Goal: Transaction & Acquisition: Purchase product/service

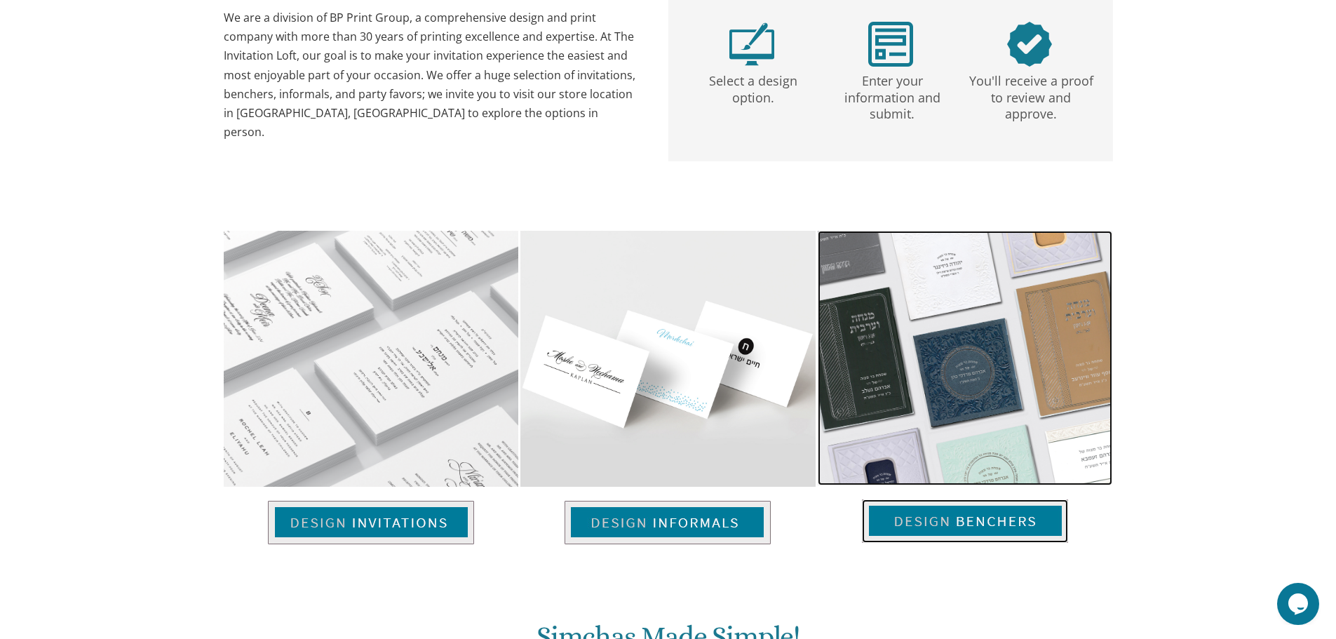
click at [981, 438] on img at bounding box center [965, 358] width 295 height 255
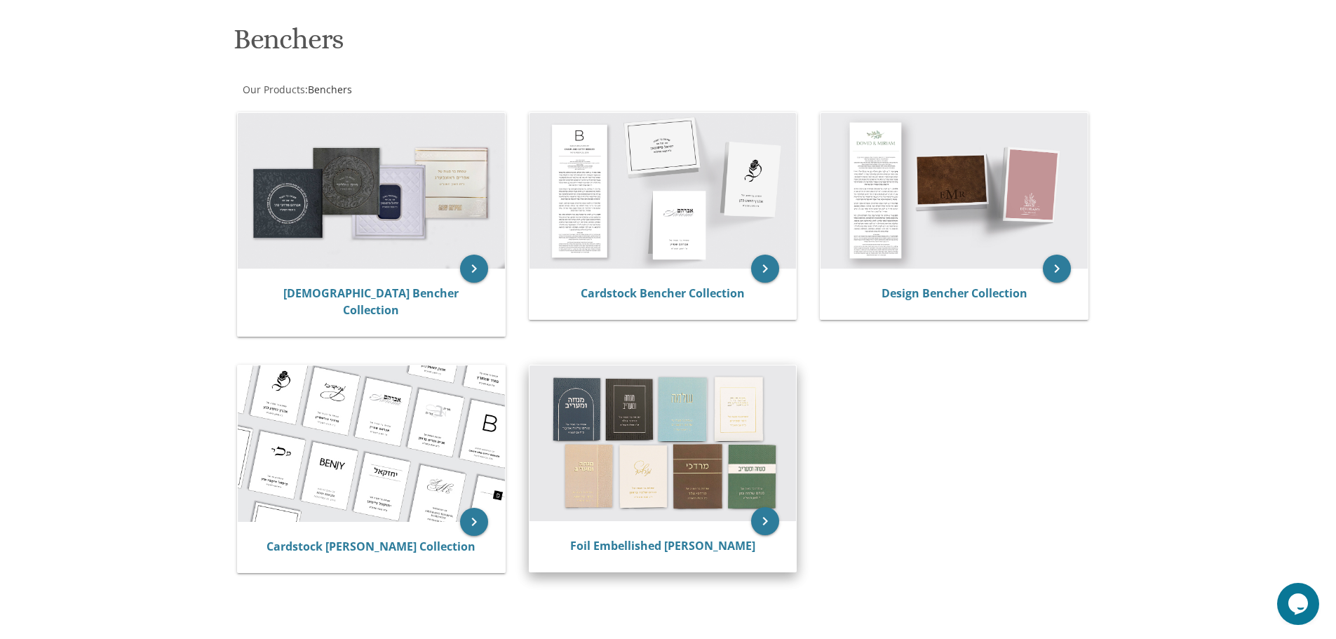
scroll to position [210, 0]
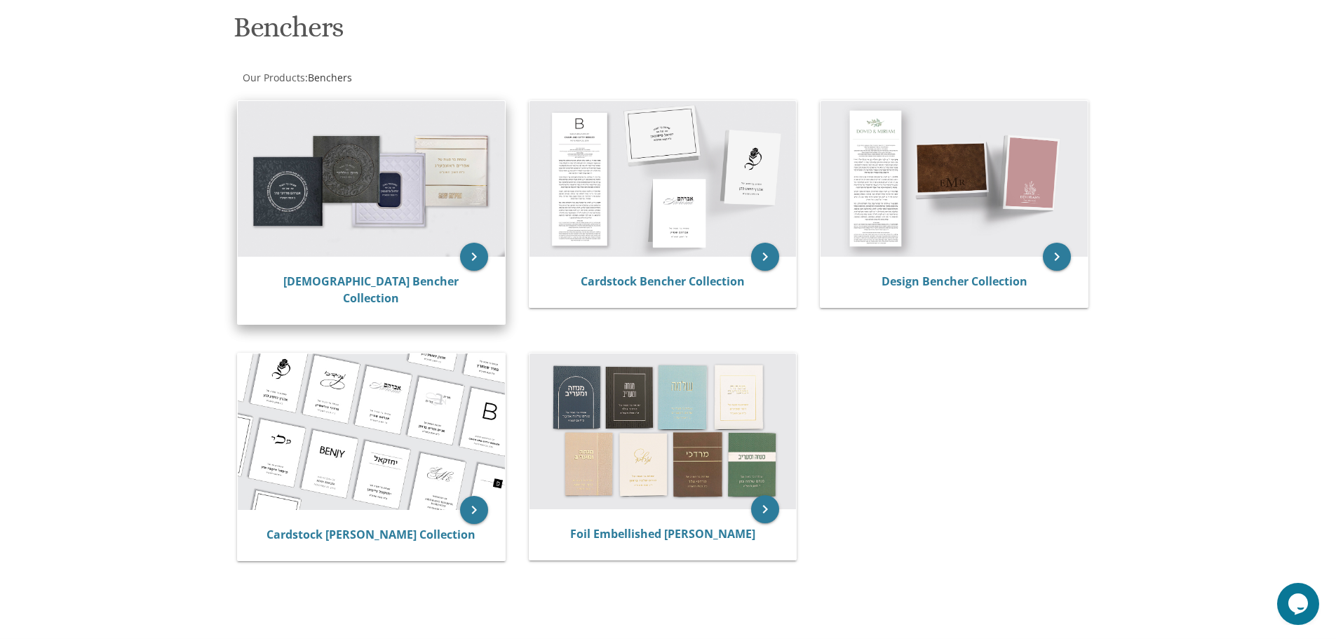
click at [452, 151] on img at bounding box center [371, 179] width 267 height 156
click at [450, 153] on img at bounding box center [371, 179] width 267 height 156
click at [408, 282] on link "Judaica Bencher Collection" at bounding box center [370, 290] width 175 height 32
click at [413, 285] on link "Judaica Bencher Collection" at bounding box center [370, 290] width 175 height 32
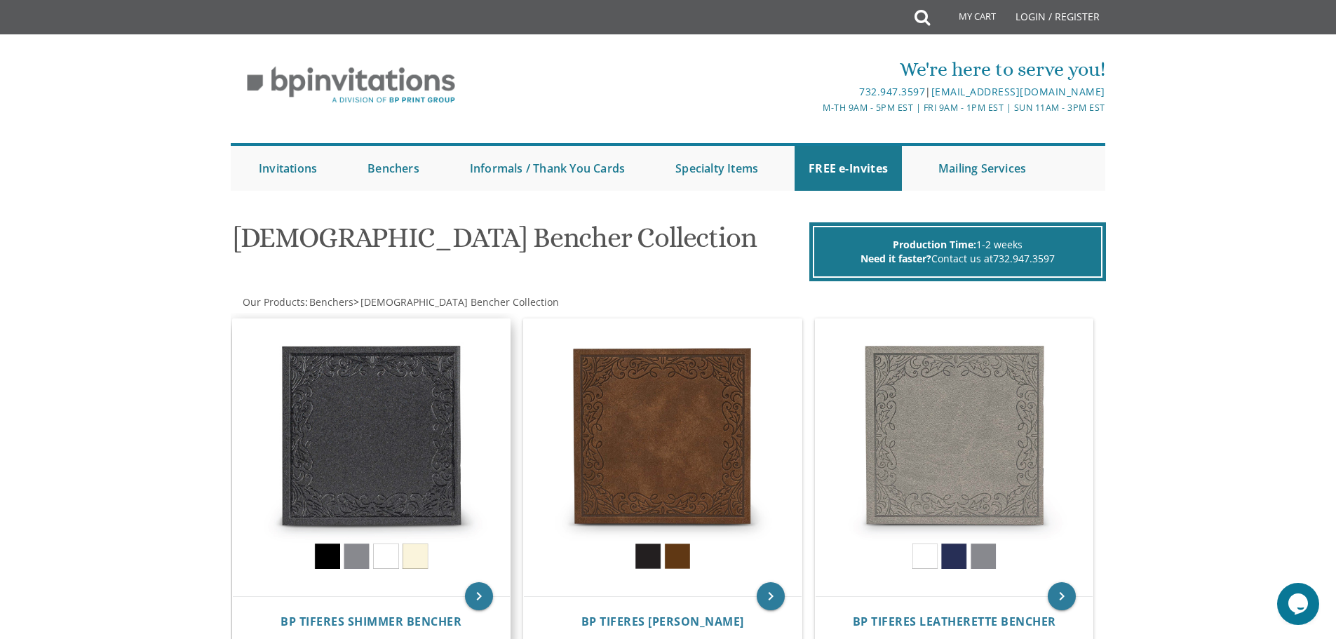
click at [417, 552] on img at bounding box center [372, 458] width 278 height 278
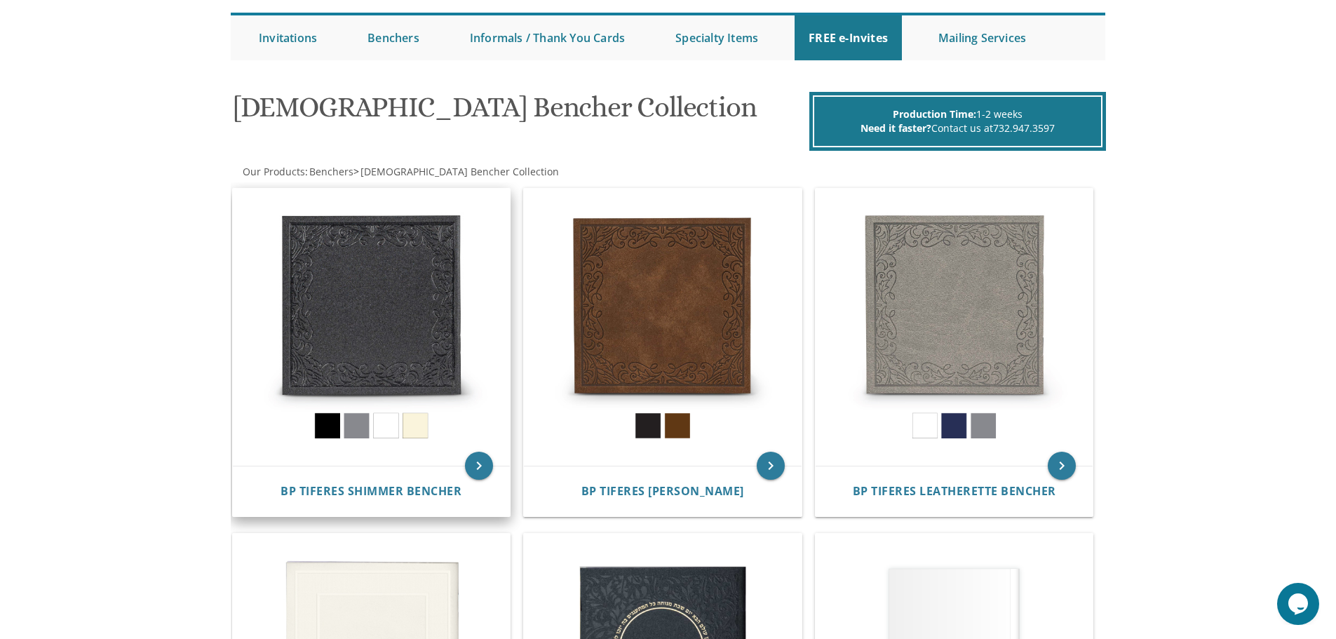
scroll to position [140, 0]
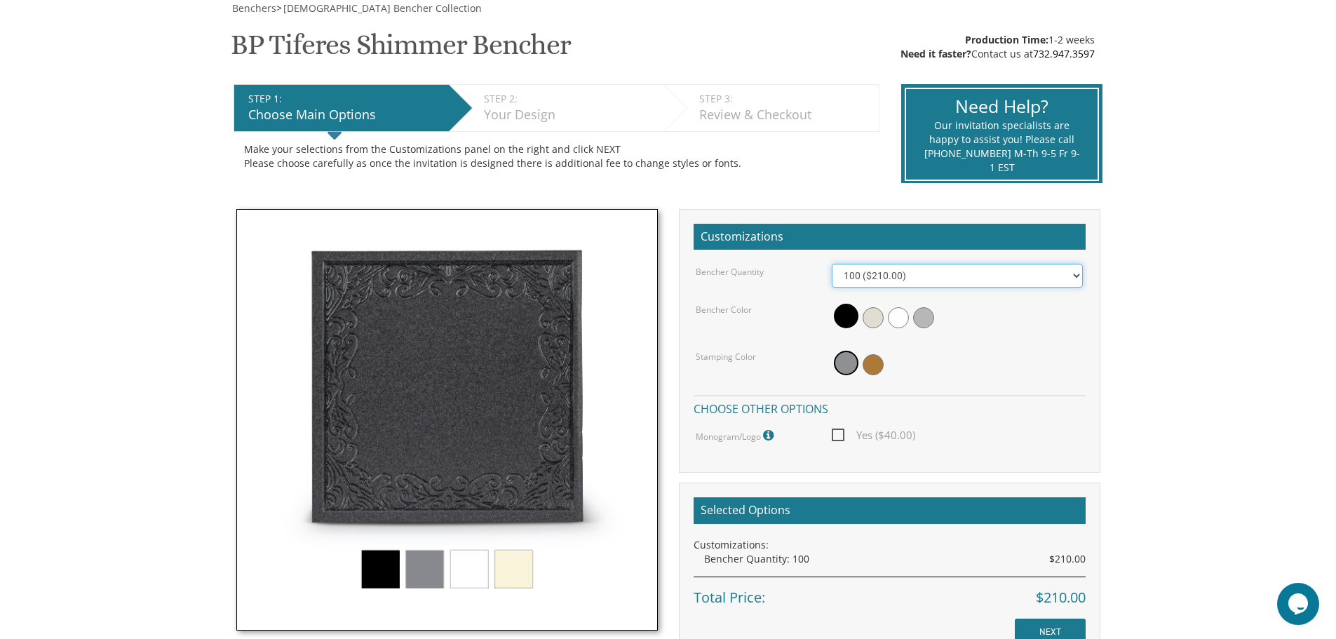
click at [1077, 274] on select "100 ($210.00) 200 ($420.00) 300 ($630.00) 400 ($840.00) 500 ($1,050.00)" at bounding box center [957, 276] width 251 height 24
click at [832, 264] on select "100 ($210.00) 200 ($420.00) 300 ($630.00) 400 ($840.00) 500 ($1,050.00)" at bounding box center [957, 276] width 251 height 24
click at [873, 321] on span at bounding box center [873, 317] width 21 height 21
click at [903, 315] on span at bounding box center [898, 317] width 21 height 21
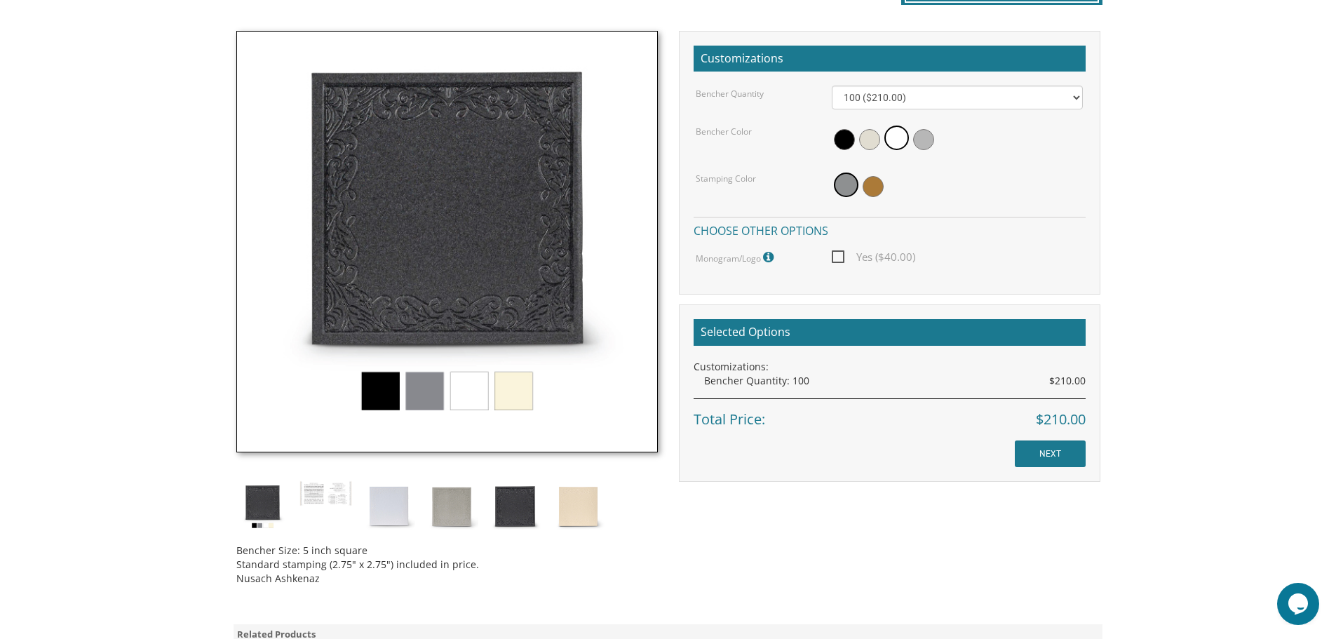
scroll to position [421, 0]
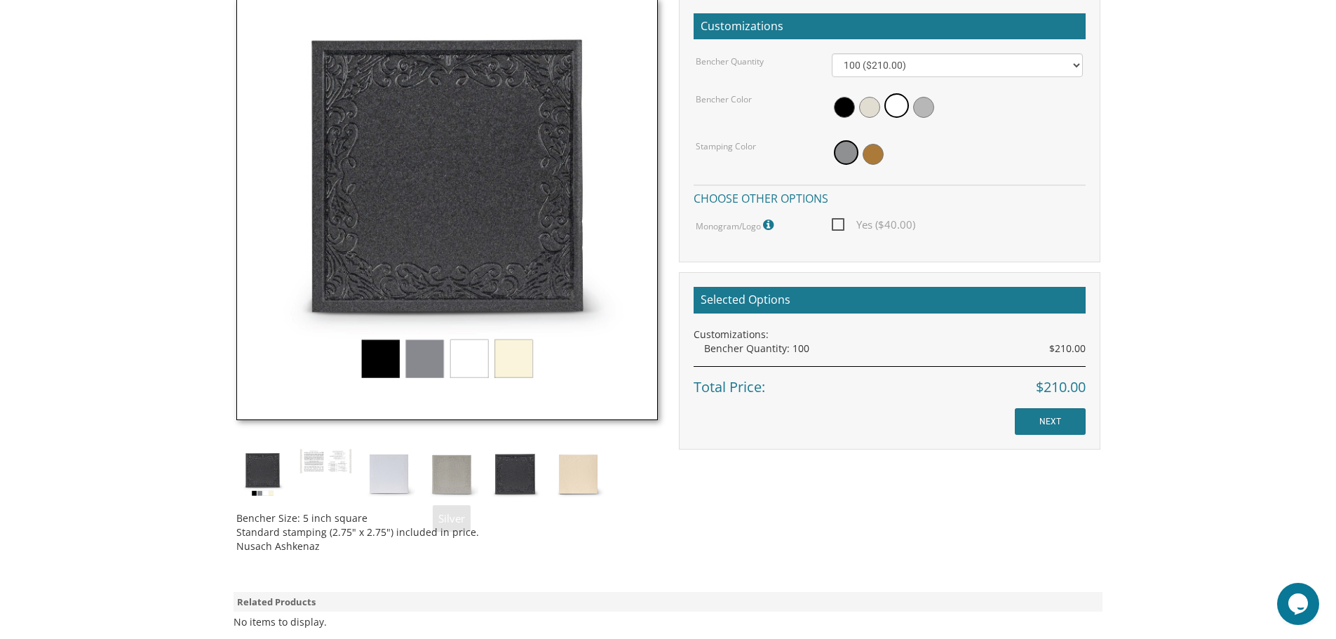
click at [464, 361] on img at bounding box center [447, 210] width 422 height 422
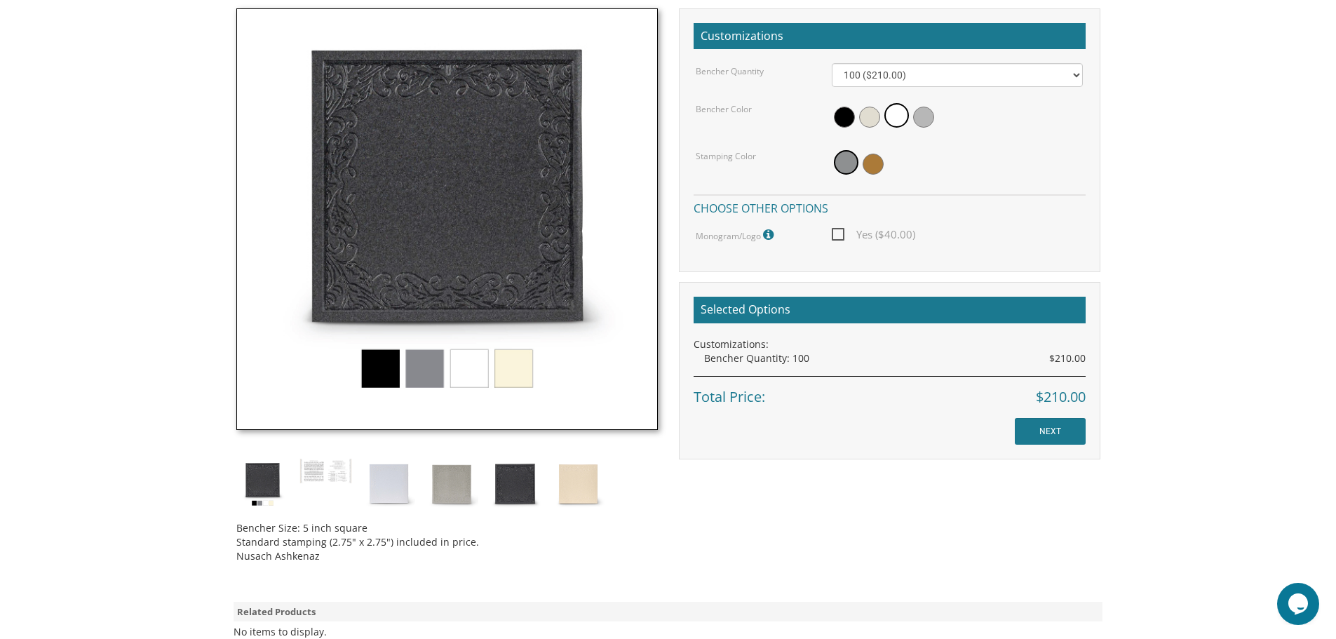
scroll to position [351, 0]
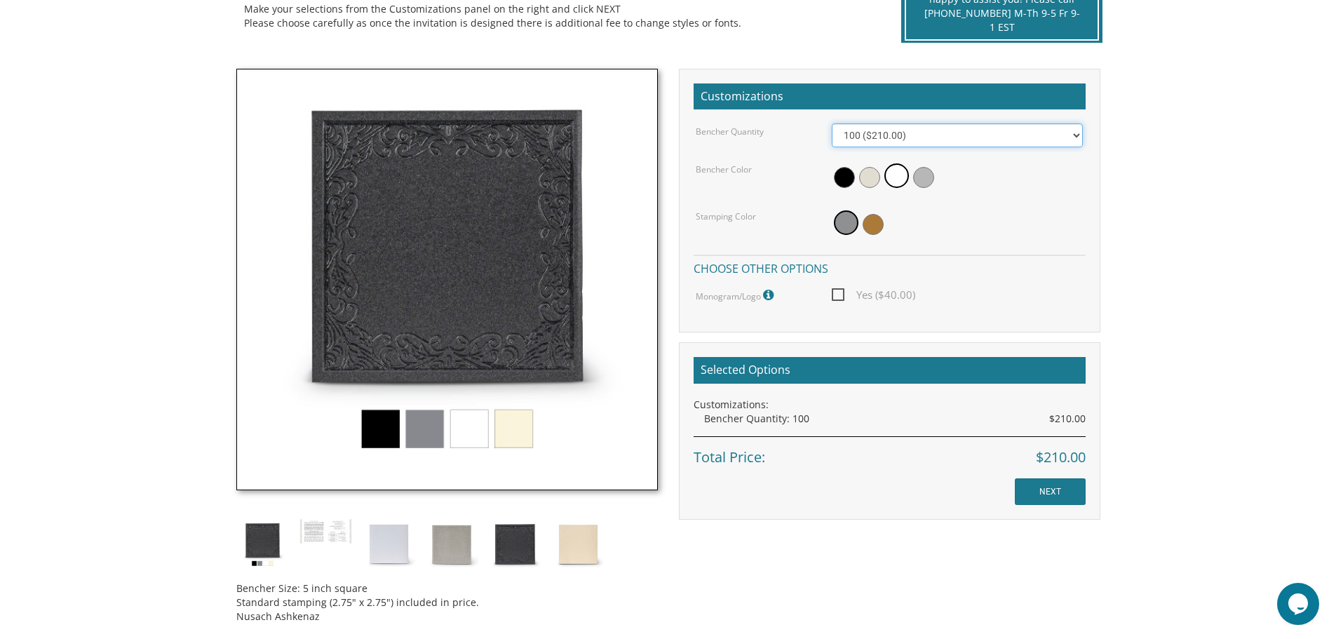
click at [1075, 133] on select "100 ($210.00) 200 ($420.00) 300 ($630.00) 400 ($840.00) 500 ($1,050.00)" at bounding box center [957, 135] width 251 height 24
click at [874, 175] on span at bounding box center [869, 177] width 21 height 21
click at [509, 431] on img at bounding box center [447, 280] width 422 height 422
click at [475, 436] on img at bounding box center [447, 280] width 422 height 422
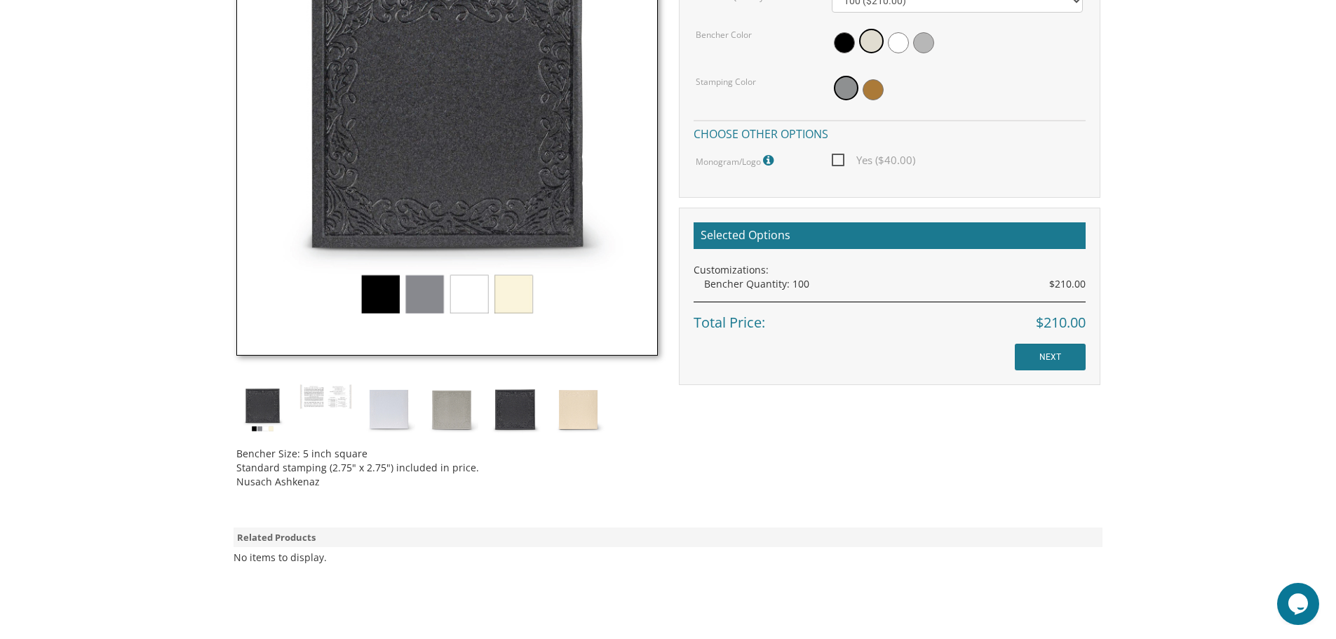
scroll to position [491, 0]
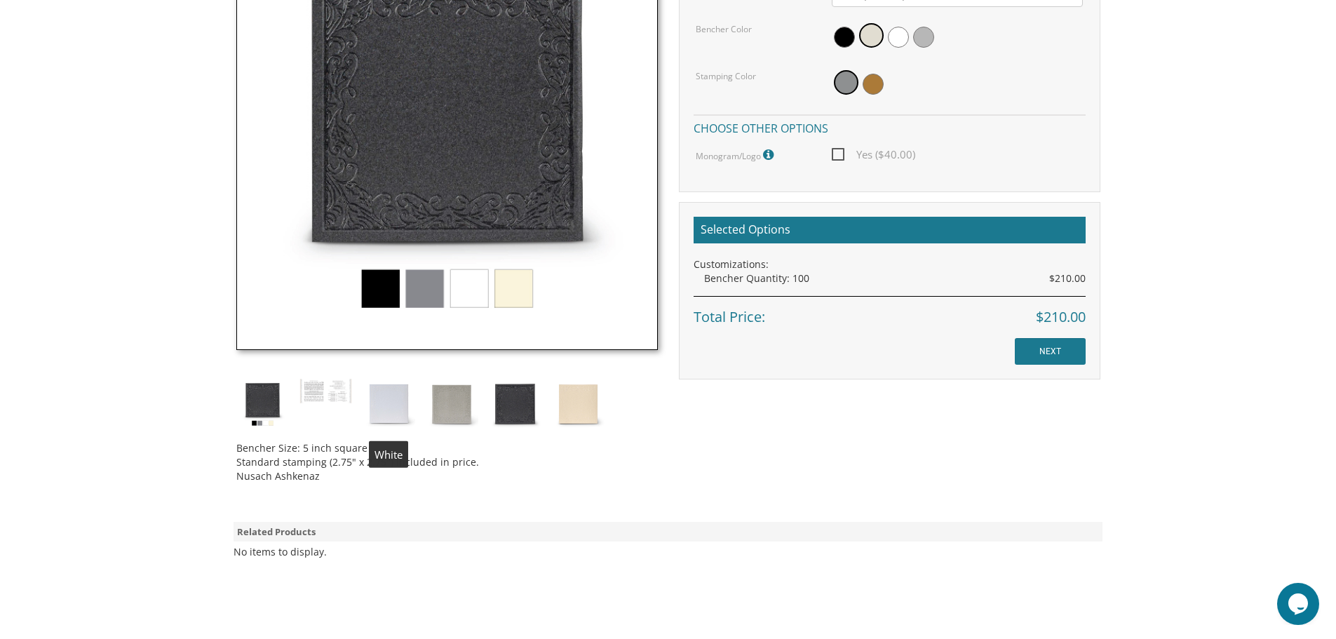
click at [392, 404] on img at bounding box center [389, 404] width 53 height 53
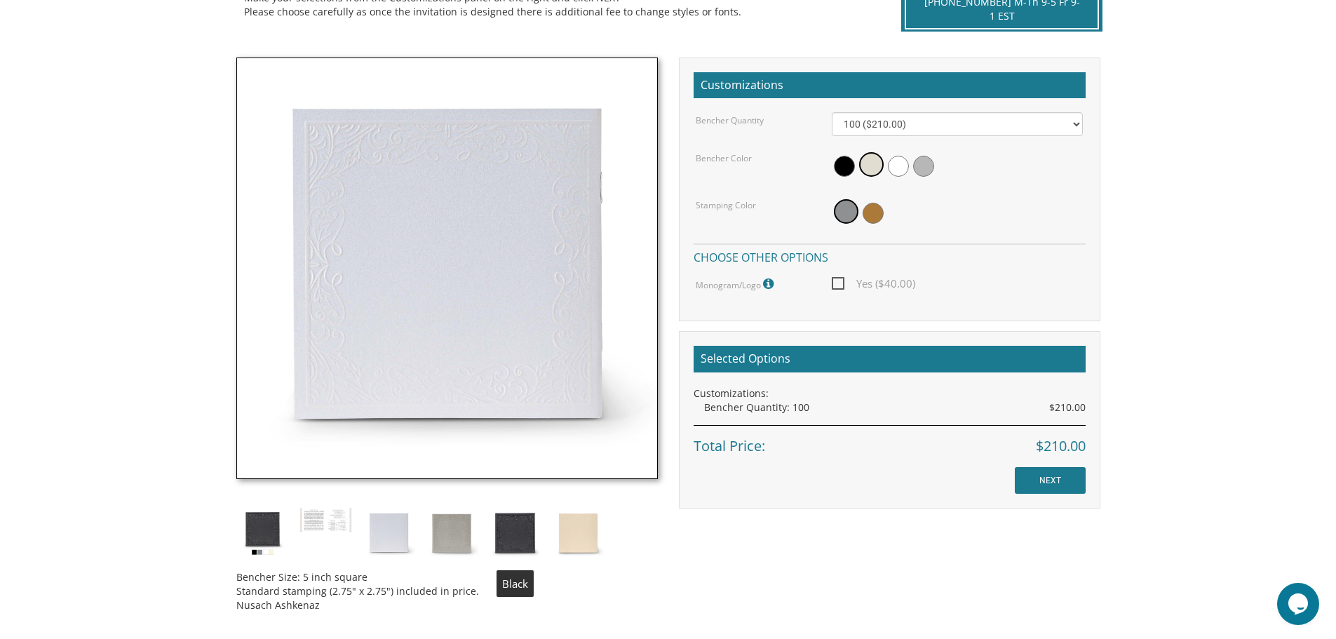
scroll to position [351, 0]
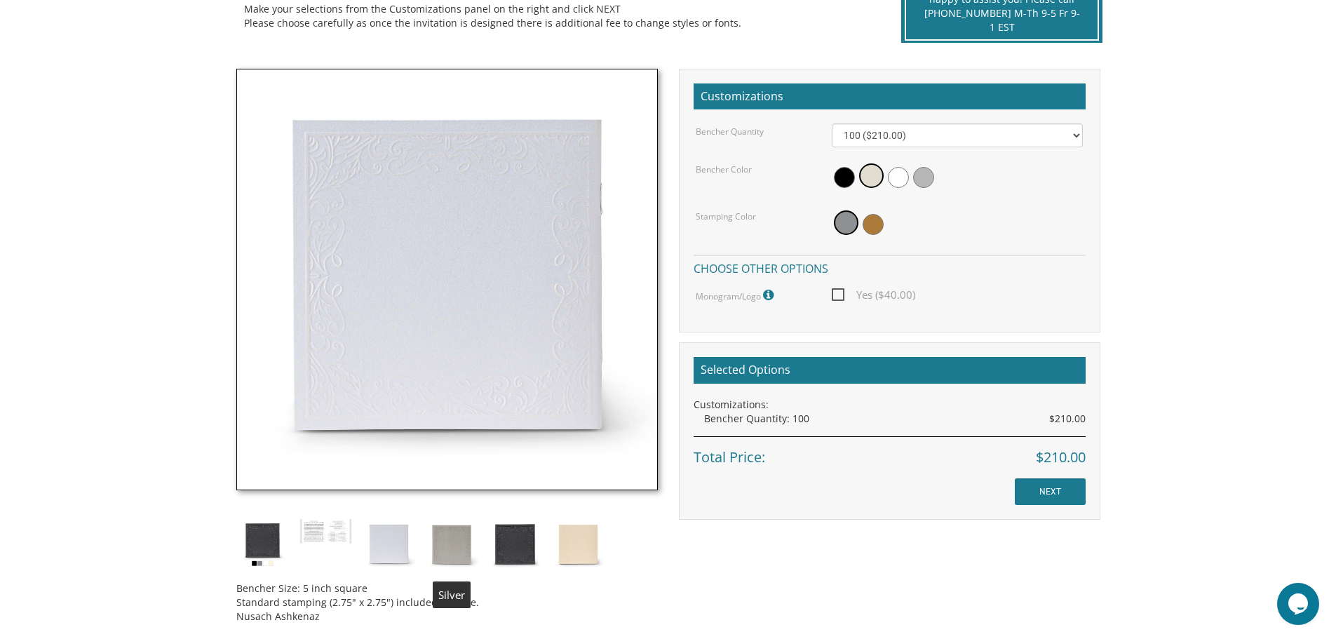
click at [452, 551] on img at bounding box center [452, 544] width 53 height 53
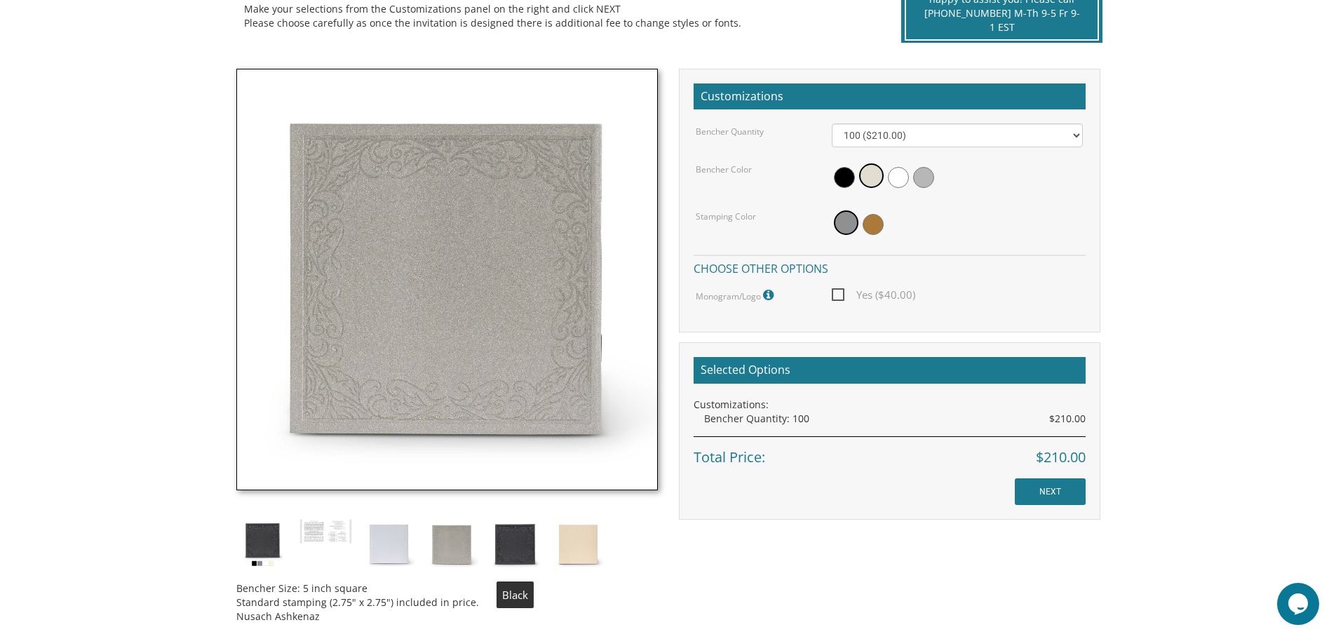
click at [528, 546] on img at bounding box center [515, 544] width 53 height 53
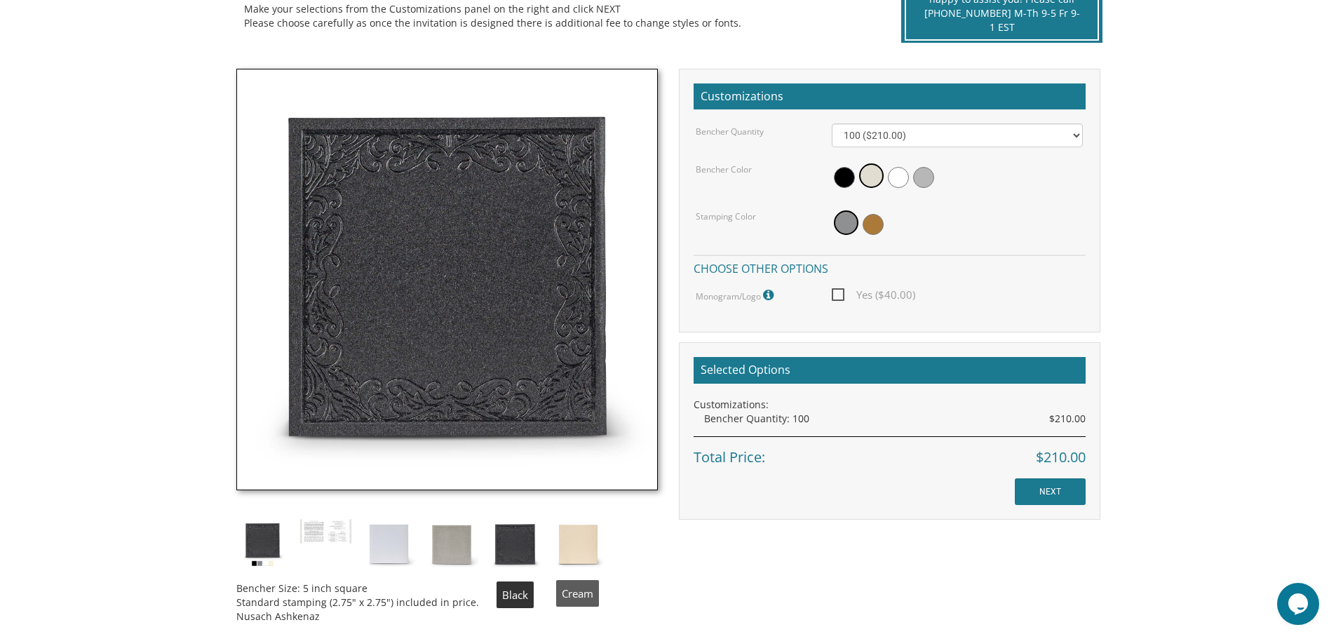
click at [573, 548] on img at bounding box center [578, 544] width 53 height 53
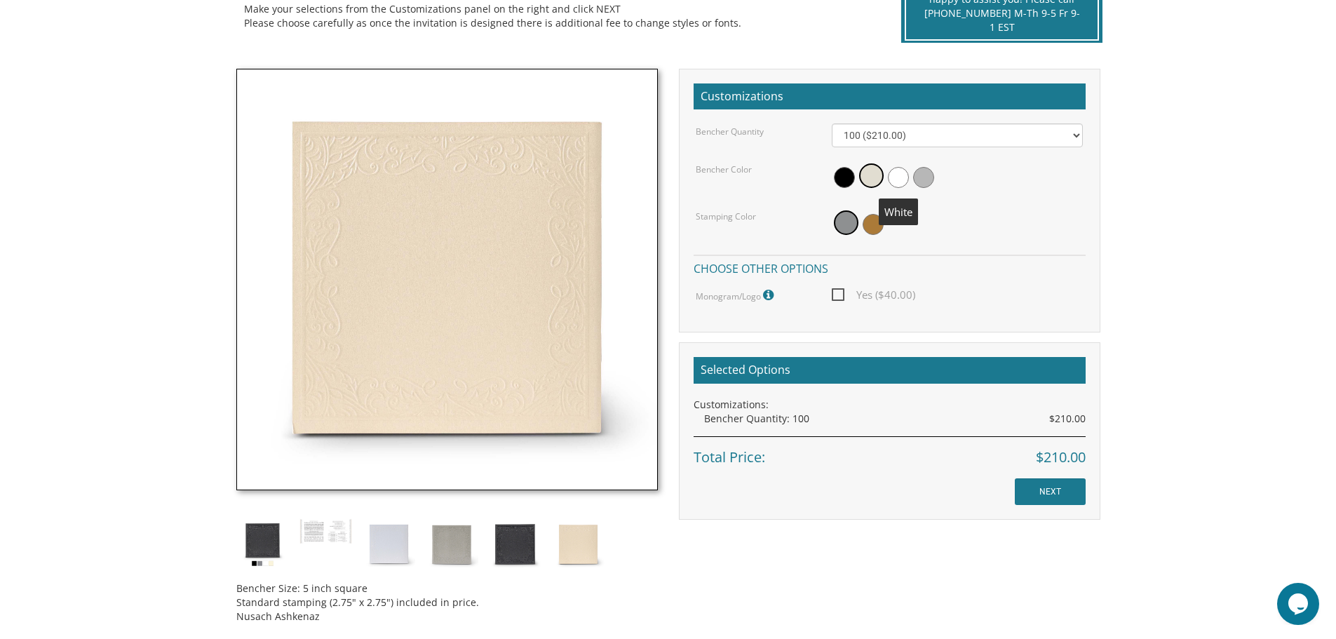
click at [899, 175] on span at bounding box center [898, 177] width 21 height 21
click at [903, 173] on span at bounding box center [896, 175] width 25 height 25
click at [865, 177] on span at bounding box center [869, 177] width 21 height 21
click at [901, 175] on span at bounding box center [898, 177] width 21 height 21
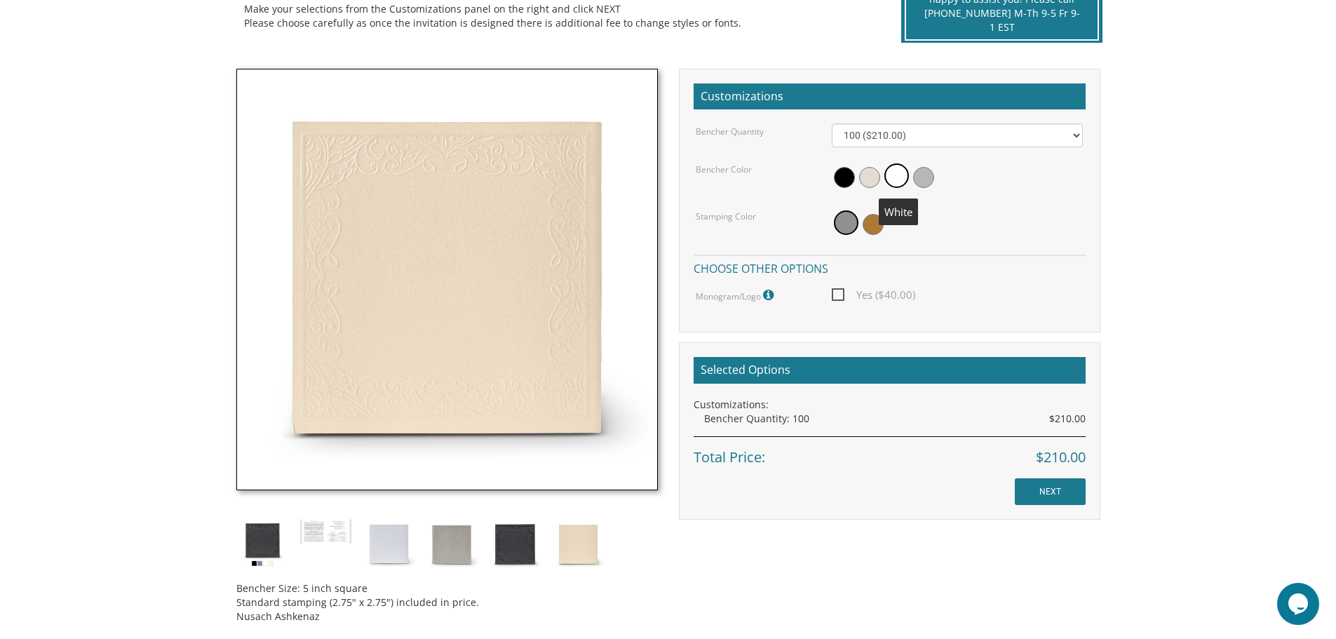
click at [901, 175] on span at bounding box center [896, 175] width 25 height 25
click at [842, 180] on span at bounding box center [844, 177] width 21 height 21
click at [394, 548] on img at bounding box center [389, 544] width 53 height 53
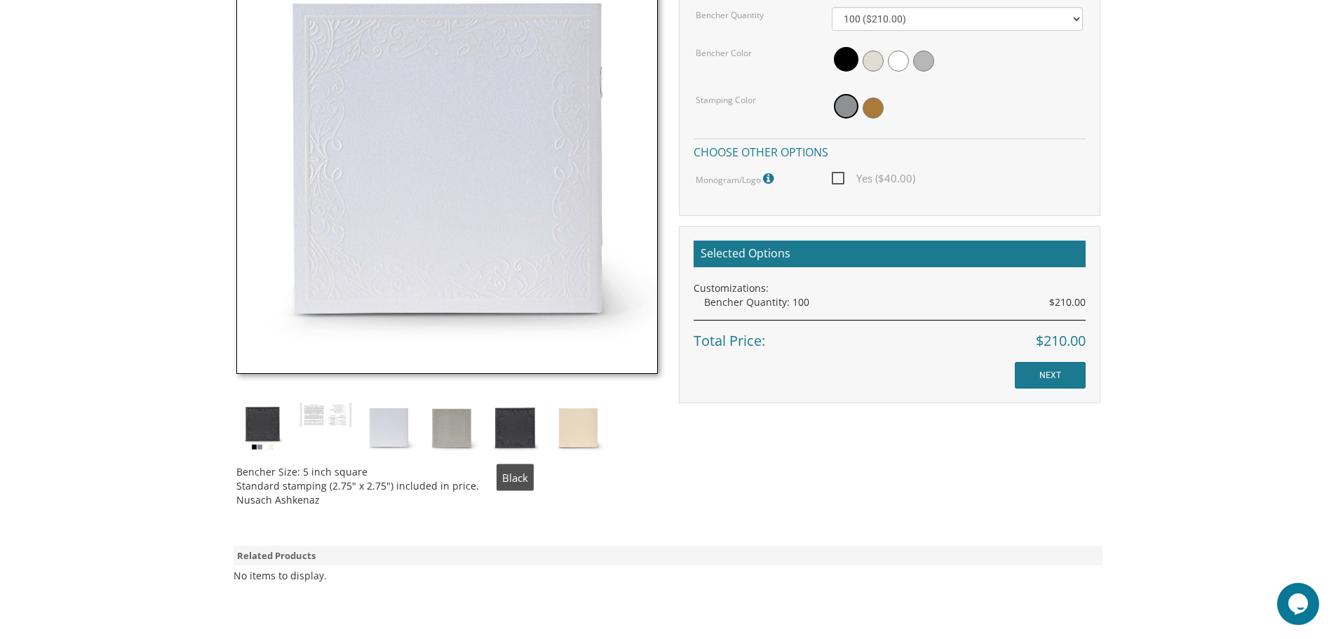
scroll to position [648, 0]
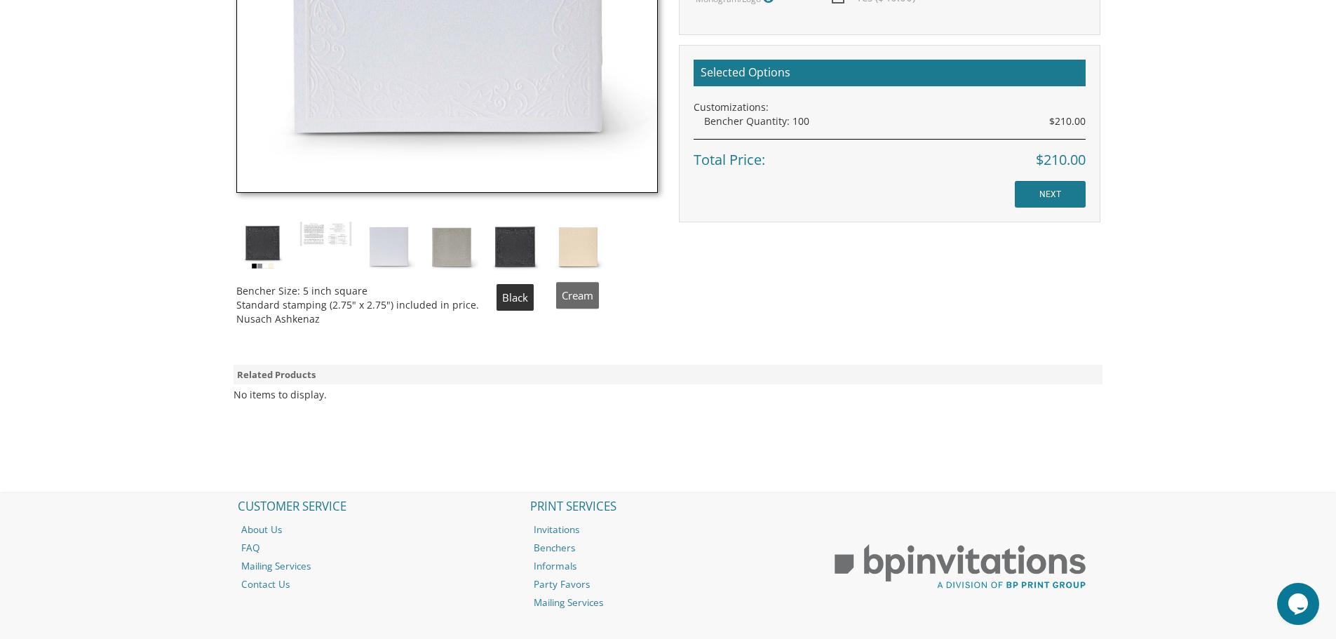
click at [573, 246] on img at bounding box center [578, 247] width 53 height 53
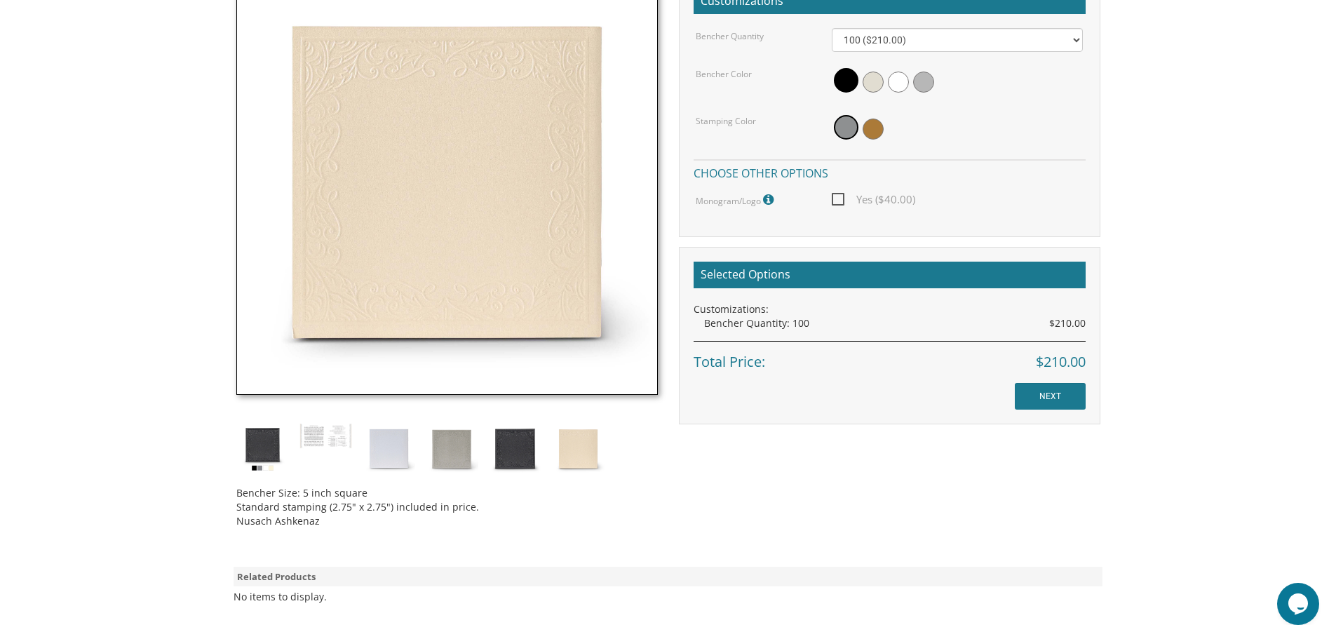
scroll to position [368, 0]
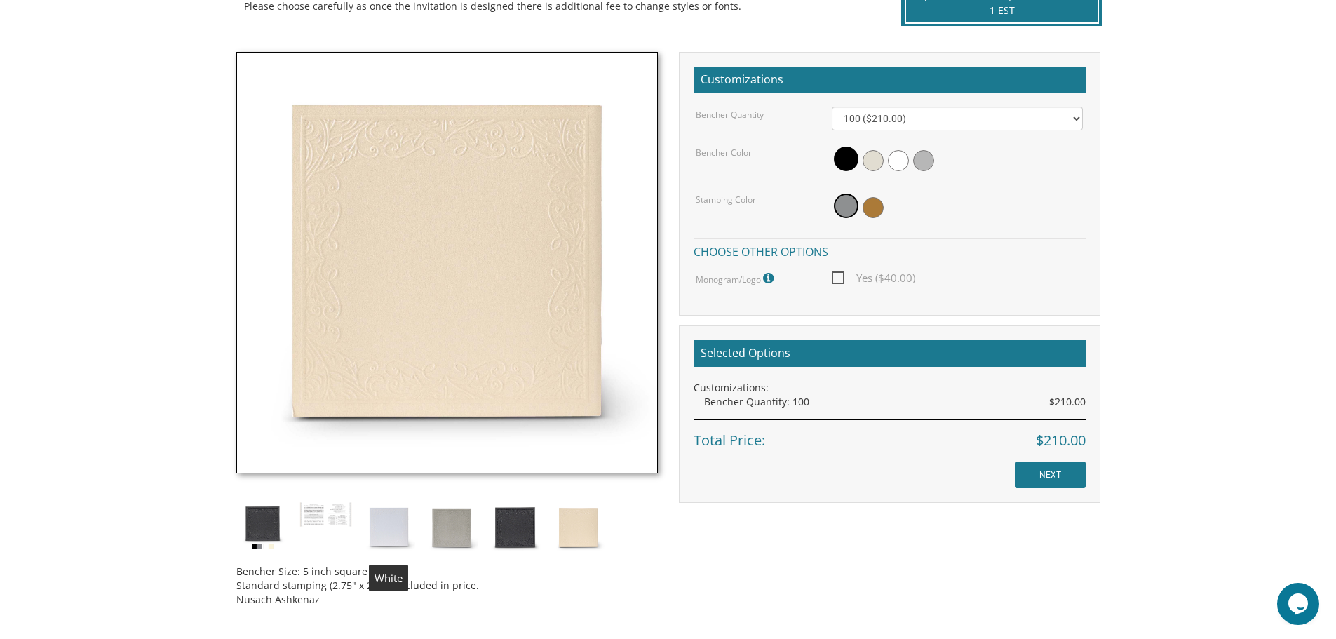
click at [392, 536] on img at bounding box center [389, 528] width 53 height 53
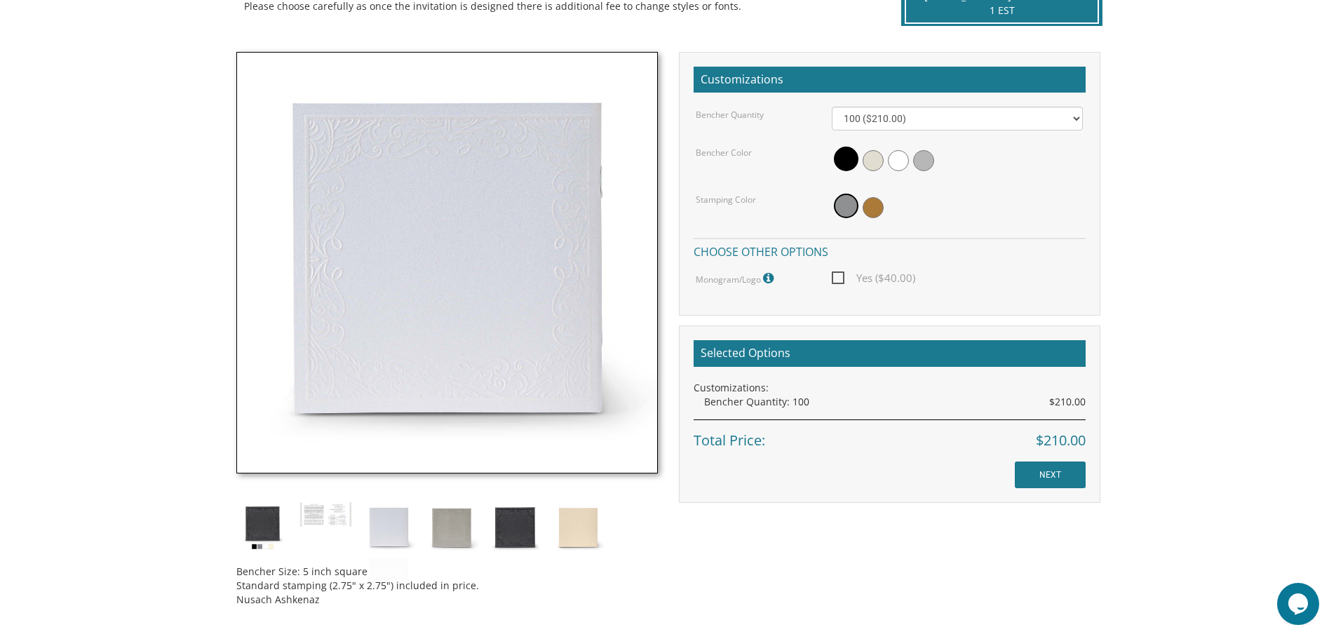
click at [258, 527] on img at bounding box center [262, 528] width 53 height 53
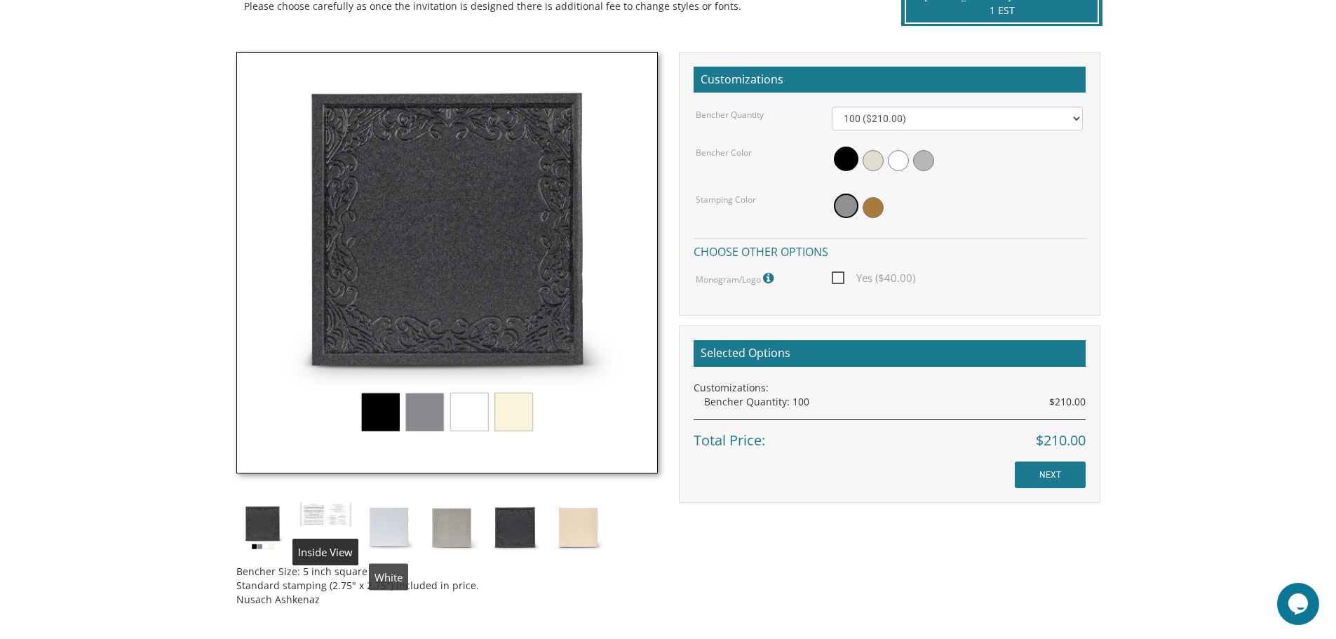
click at [379, 523] on img at bounding box center [389, 528] width 53 height 53
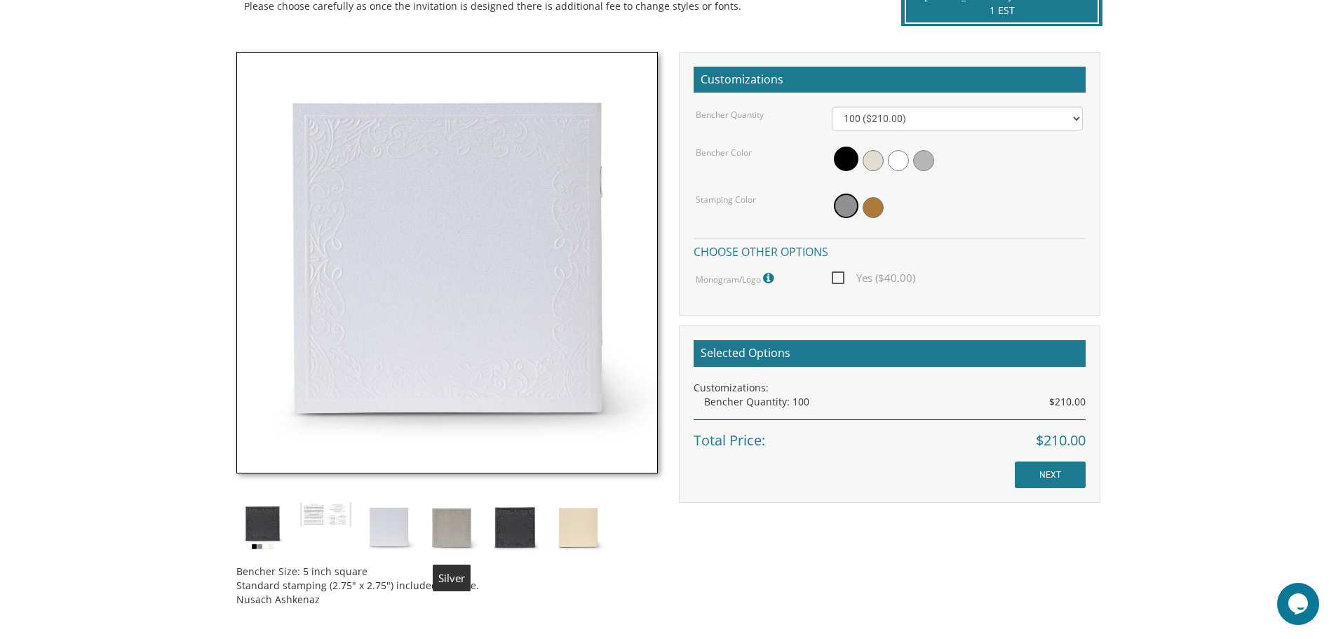
click at [453, 523] on img at bounding box center [452, 528] width 53 height 53
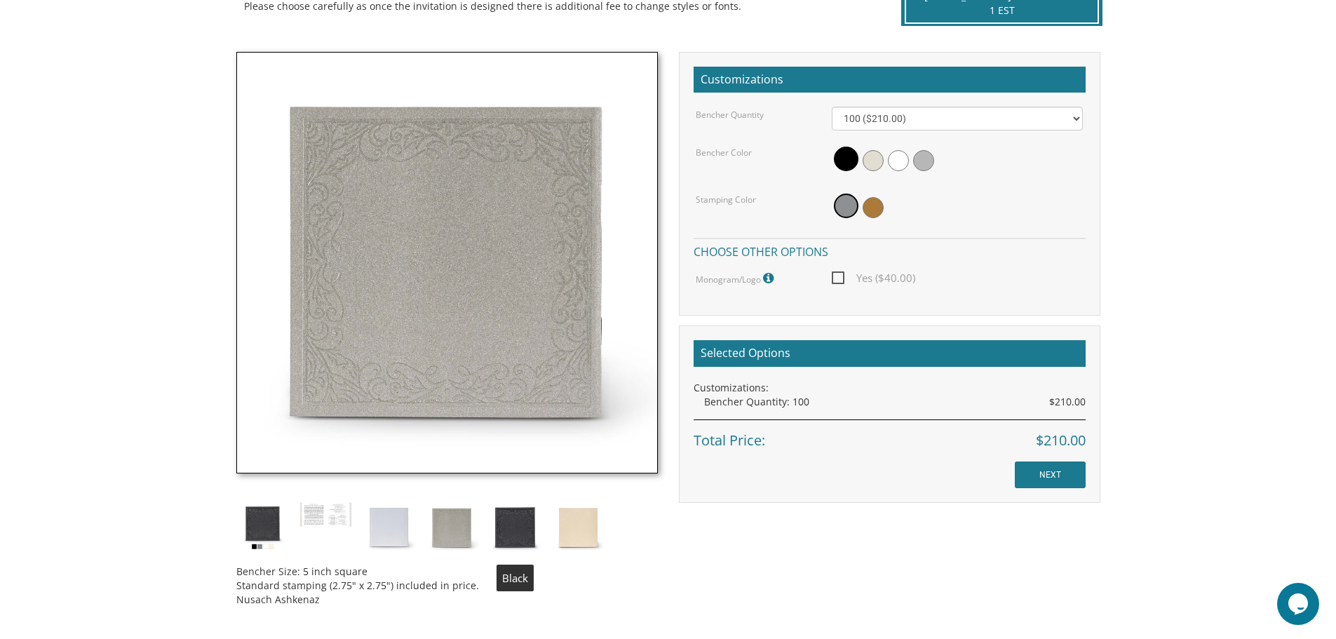
click at [513, 526] on img at bounding box center [515, 528] width 53 height 53
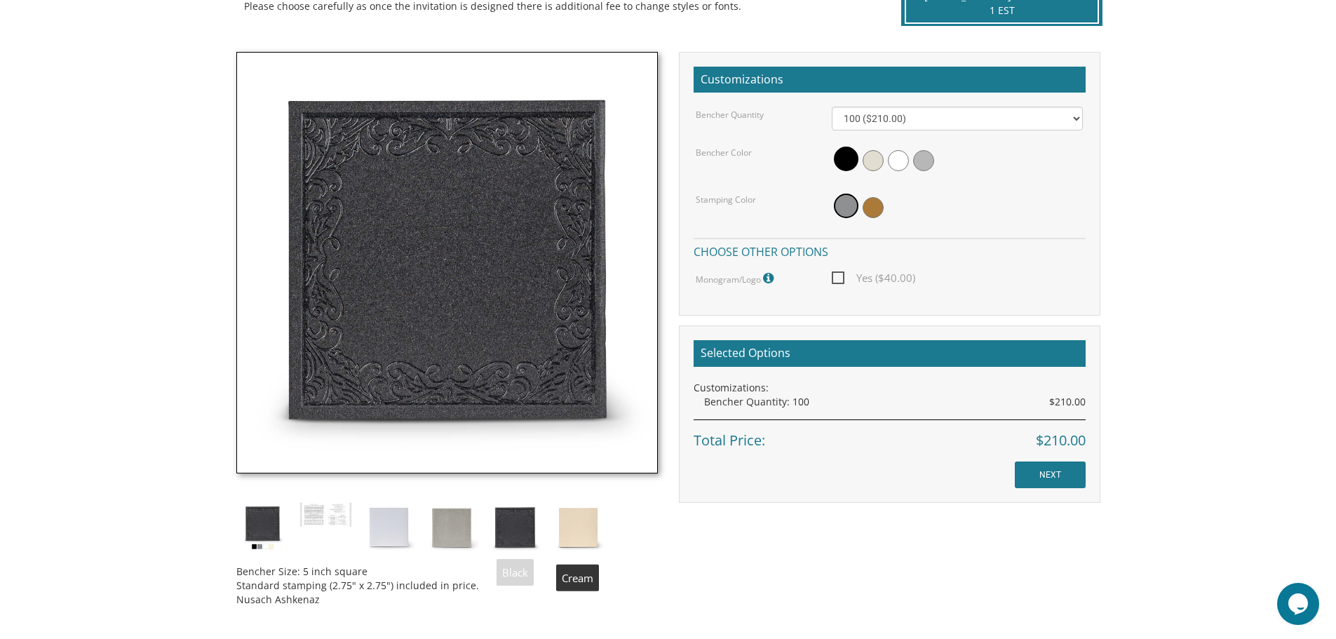
click at [579, 521] on img at bounding box center [578, 528] width 53 height 53
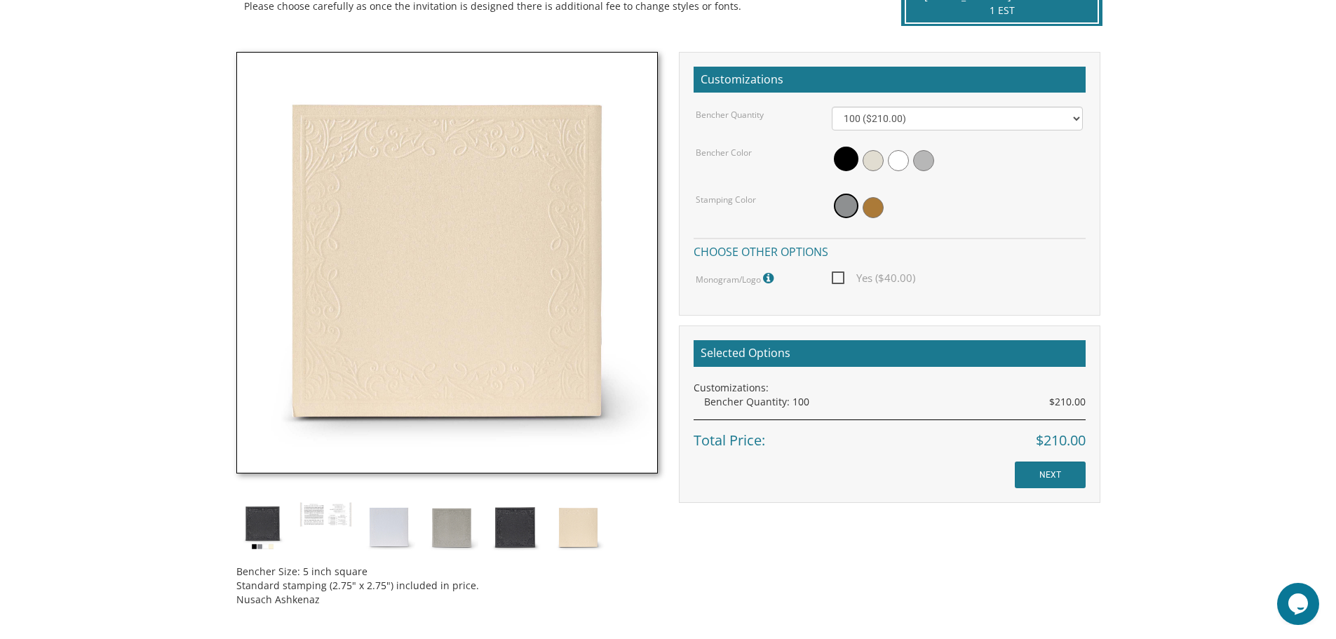
click at [257, 529] on img at bounding box center [262, 528] width 53 height 53
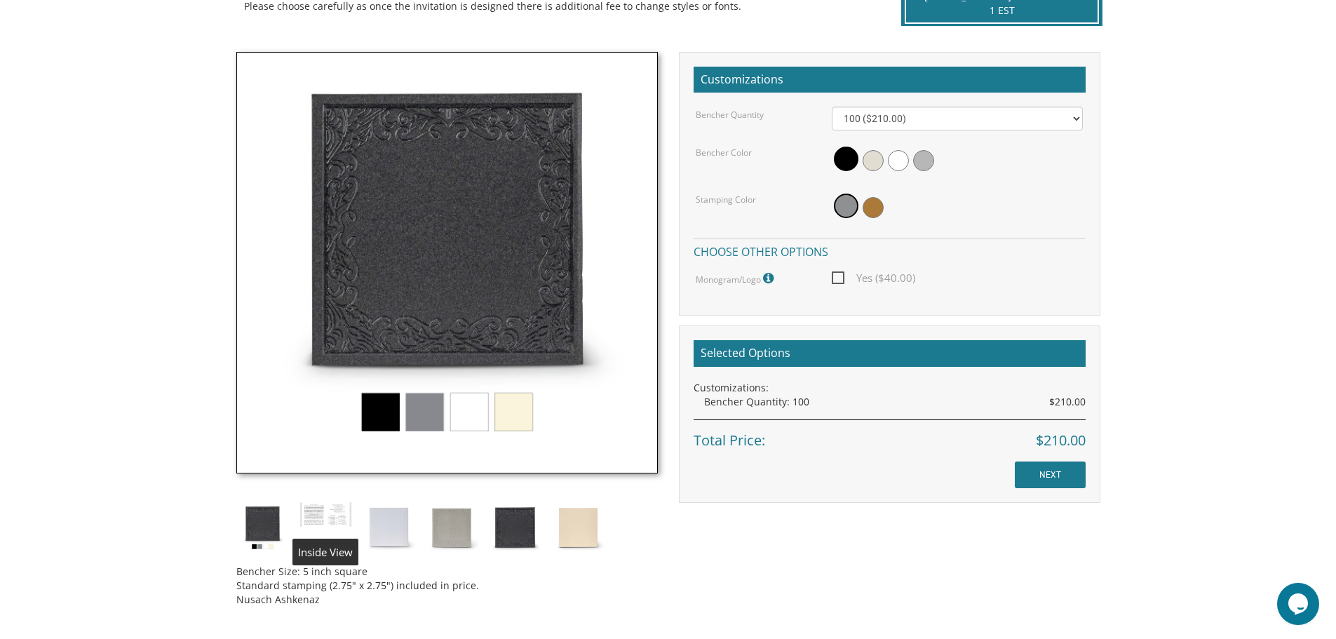
click at [323, 518] on img at bounding box center [326, 515] width 53 height 27
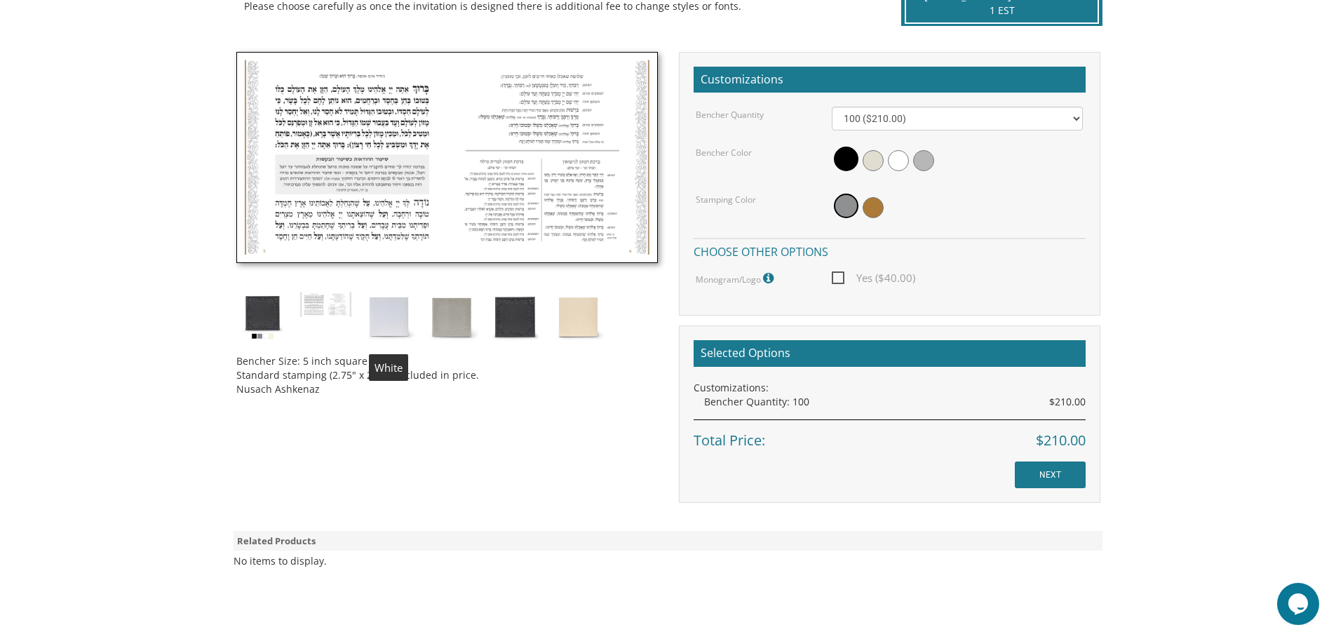
click at [376, 329] on img at bounding box center [389, 317] width 53 height 53
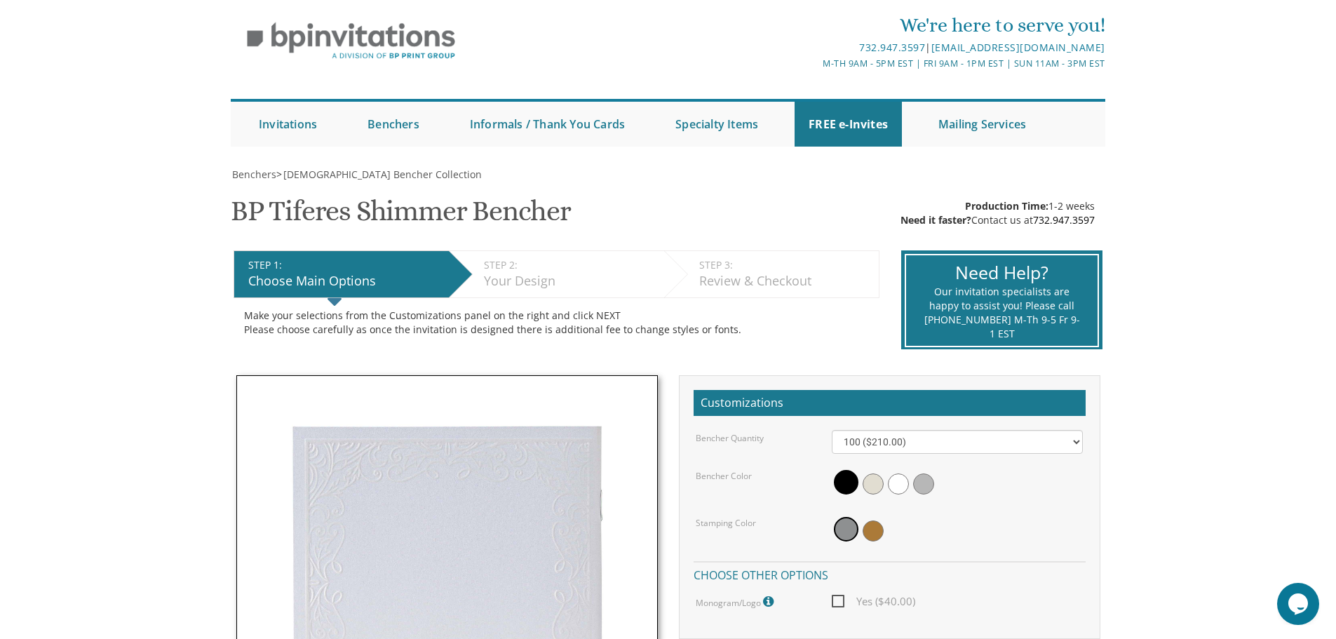
scroll to position [0, 0]
